Goal: Task Accomplishment & Management: Complete application form

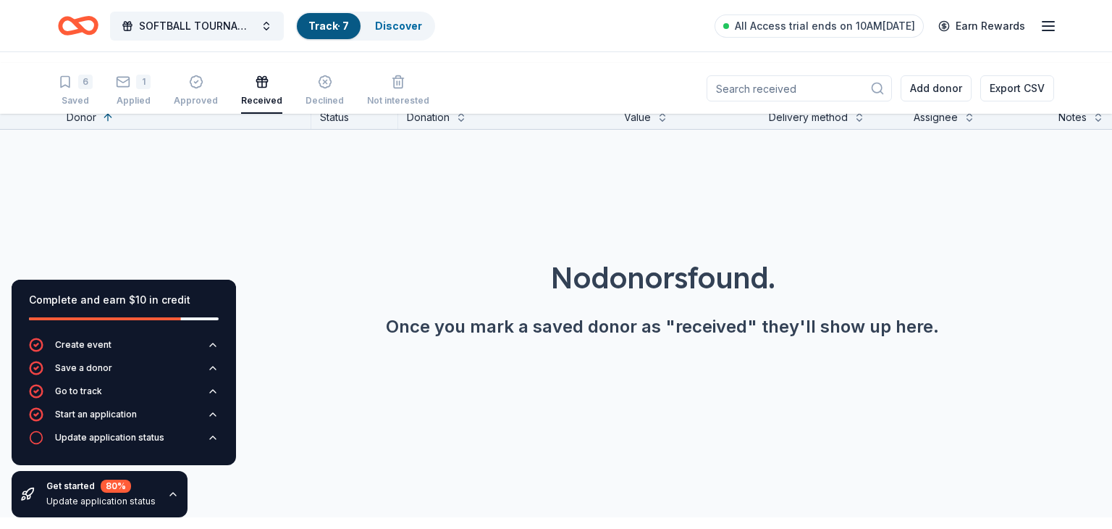
click at [348, 33] on div "Track · 7" at bounding box center [329, 26] width 64 height 26
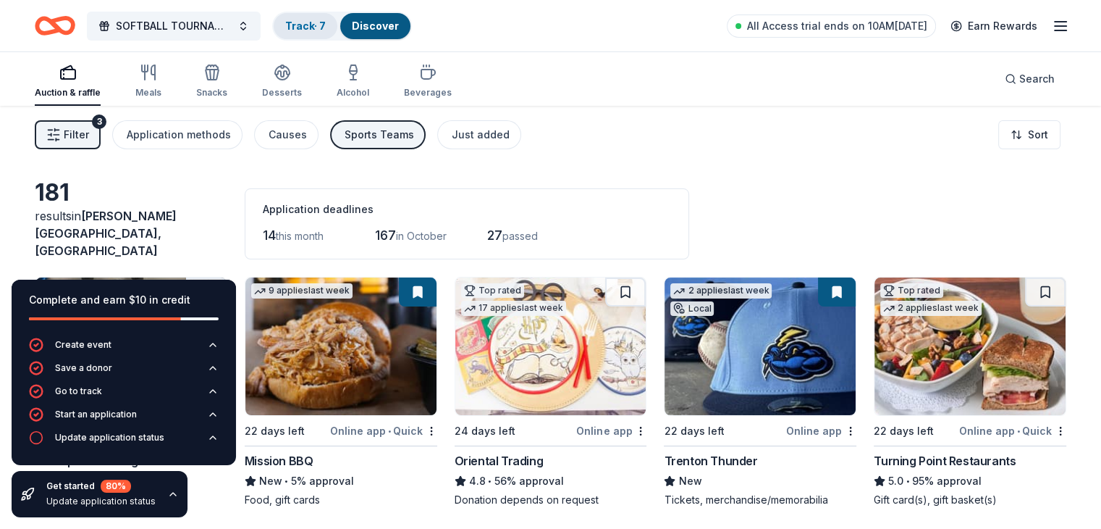
click at [337, 36] on div "Track · 7" at bounding box center [306, 26] width 64 height 26
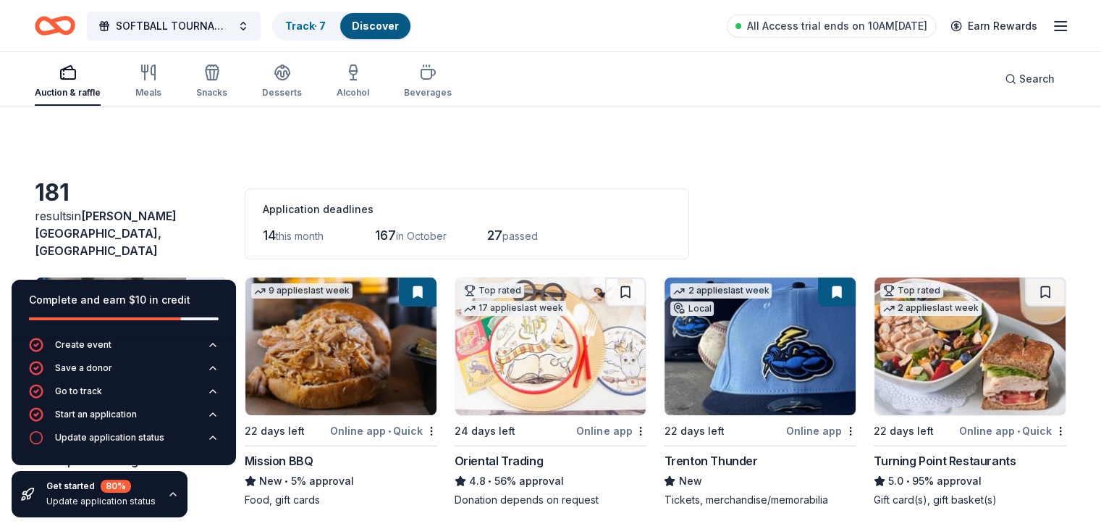
scroll to position [265, 0]
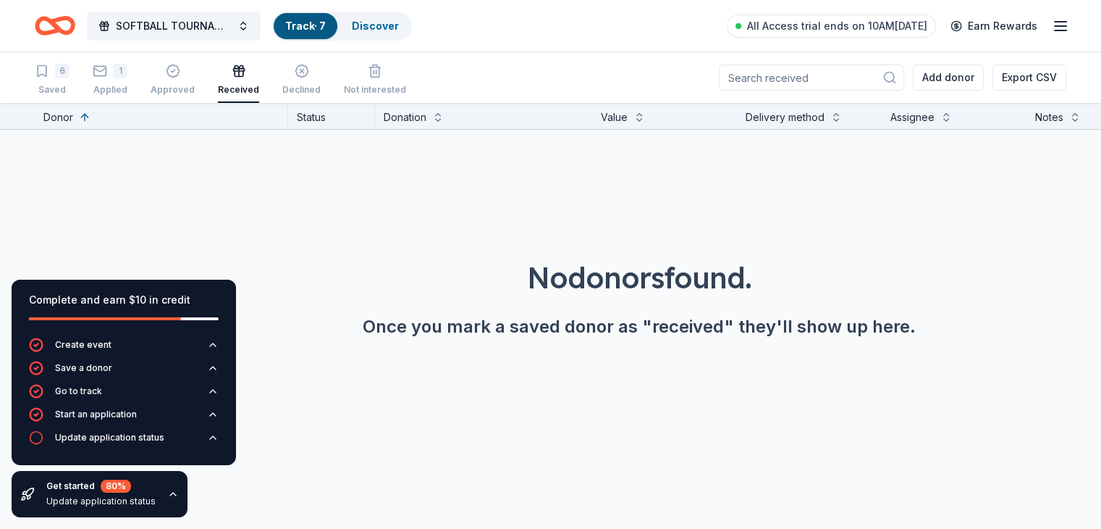
click at [309, 29] on link "Track · 7" at bounding box center [305, 26] width 41 height 12
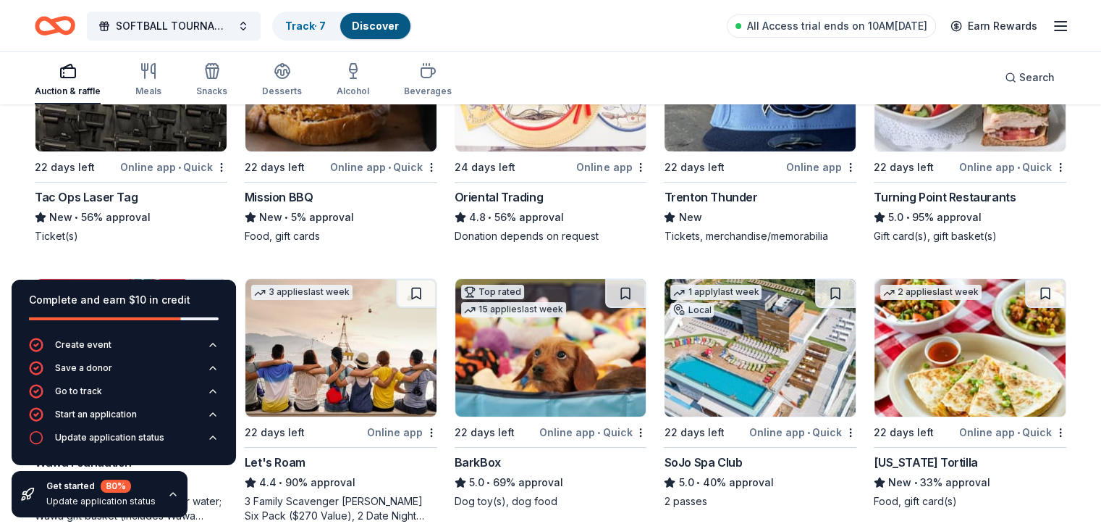
scroll to position [368, 0]
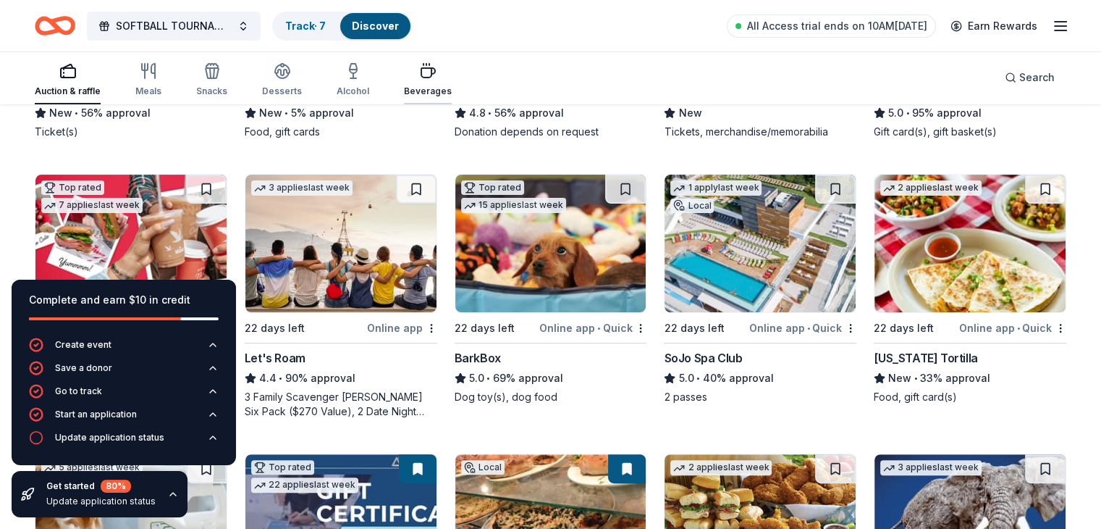
click at [437, 77] on icon "button" at bounding box center [427, 70] width 17 height 17
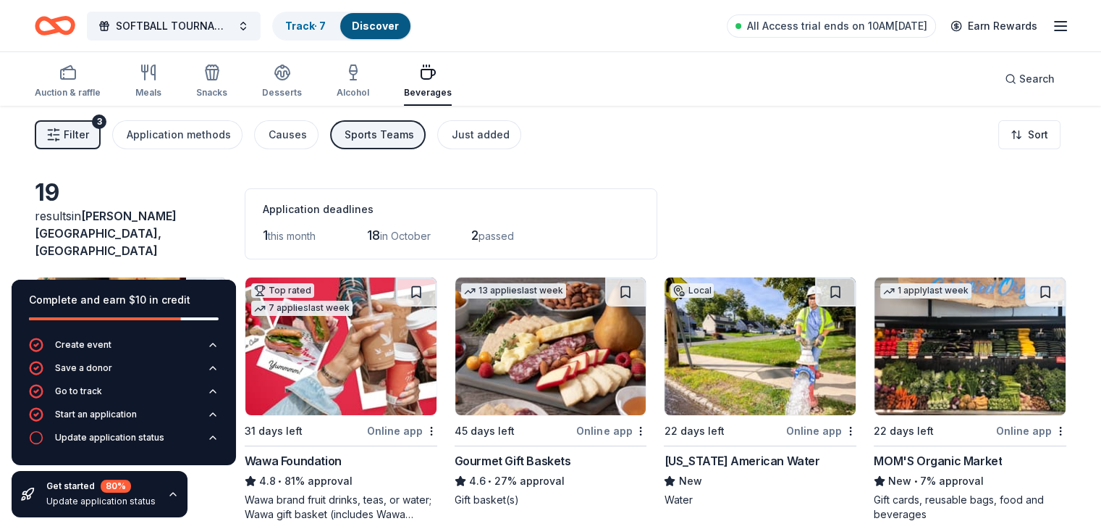
click at [739, 356] on img at bounding box center [760, 346] width 191 height 138
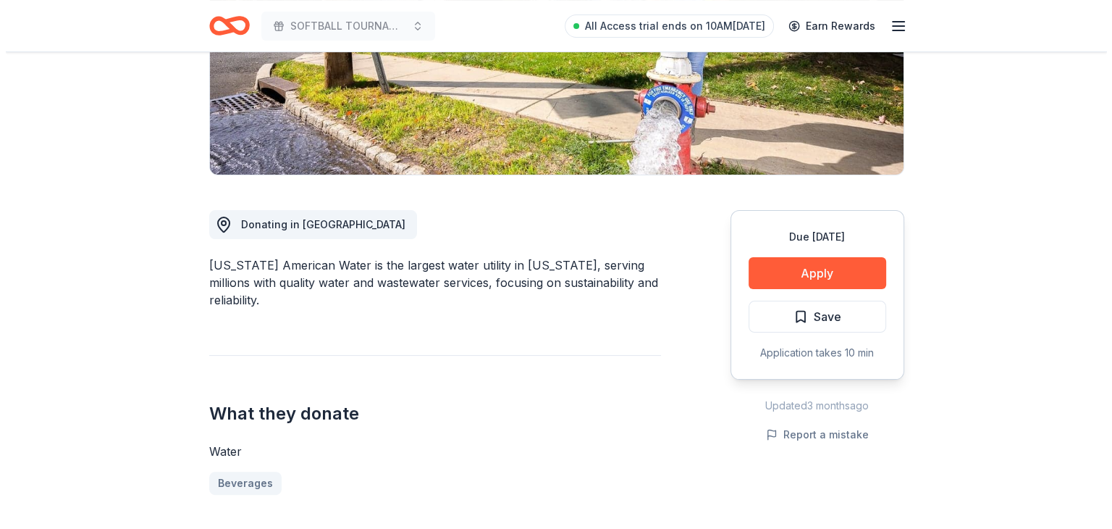
scroll to position [531, 0]
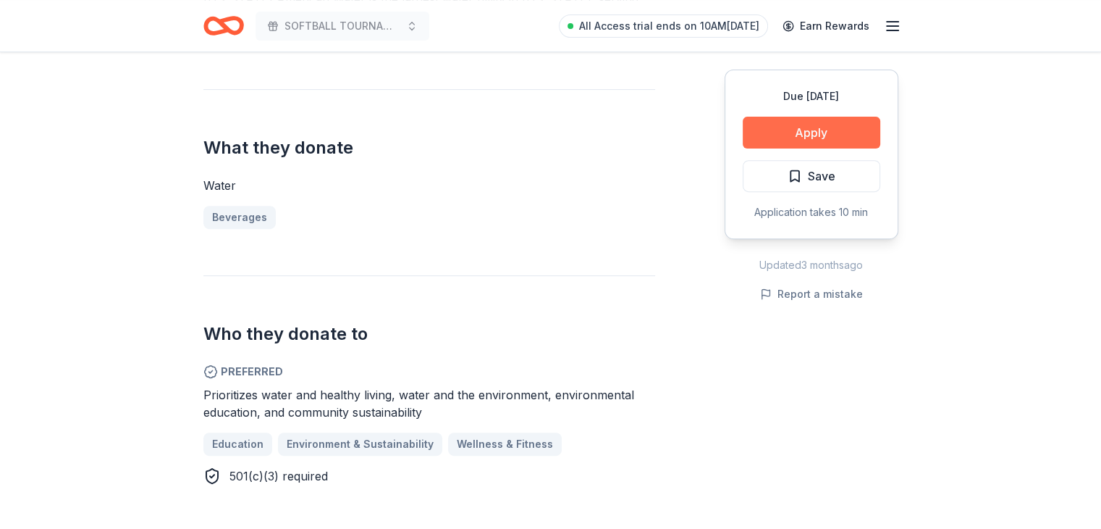
click at [779, 136] on button "Apply" at bounding box center [812, 133] width 138 height 32
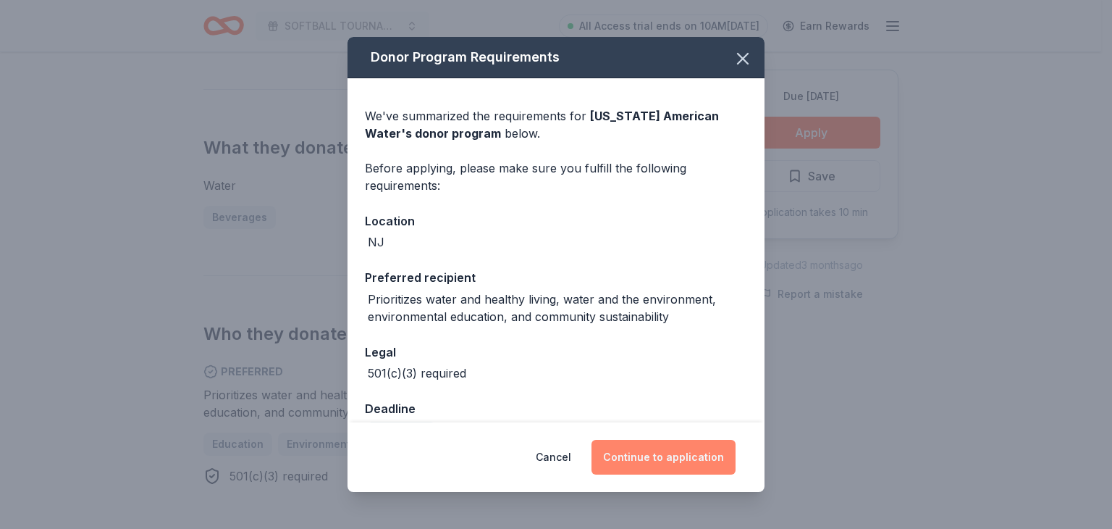
click at [641, 458] on button "Continue to application" at bounding box center [664, 457] width 144 height 35
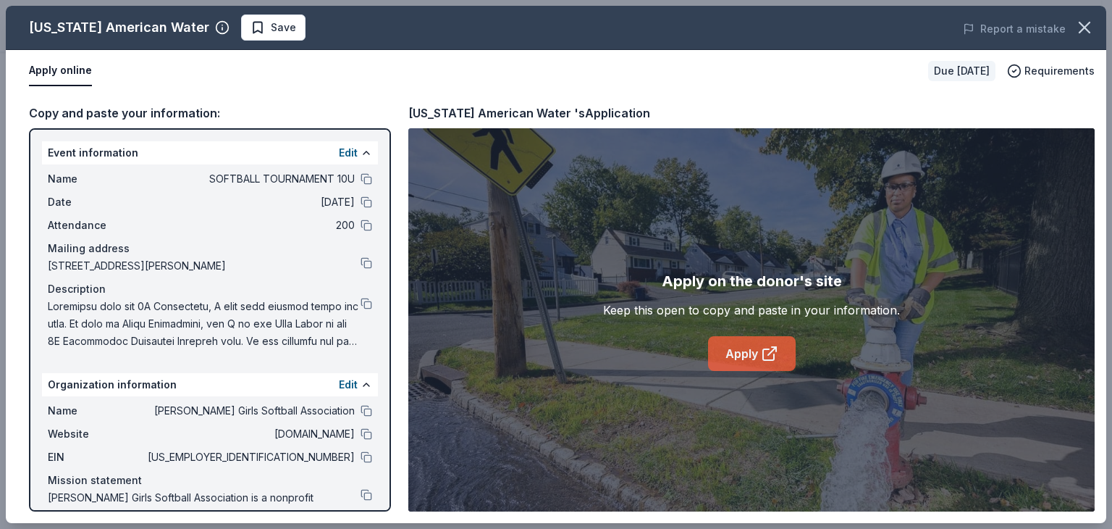
click at [721, 346] on link "Apply" at bounding box center [752, 353] width 88 height 35
